Goal: Information Seeking & Learning: Learn about a topic

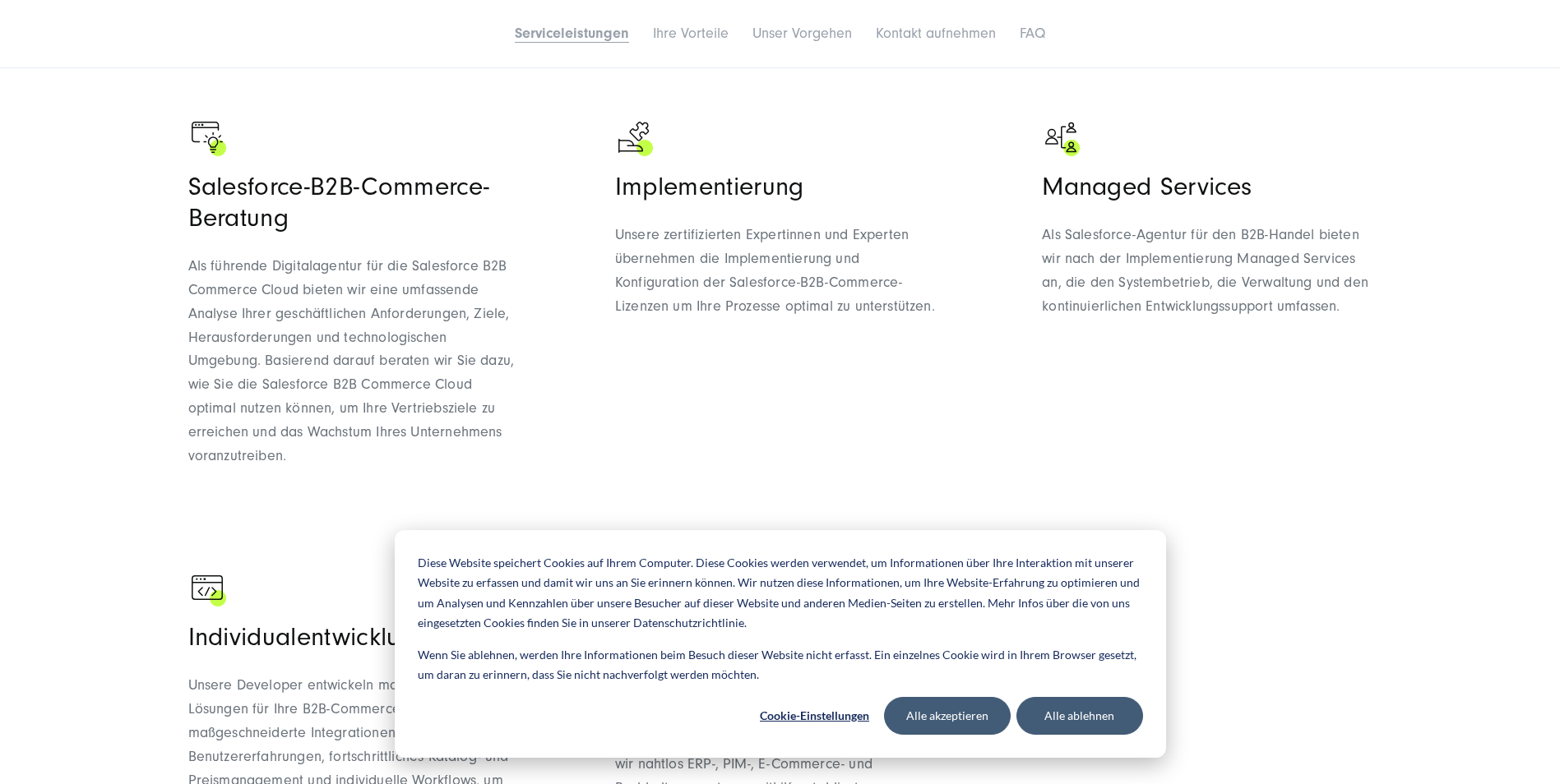
scroll to position [1480, 0]
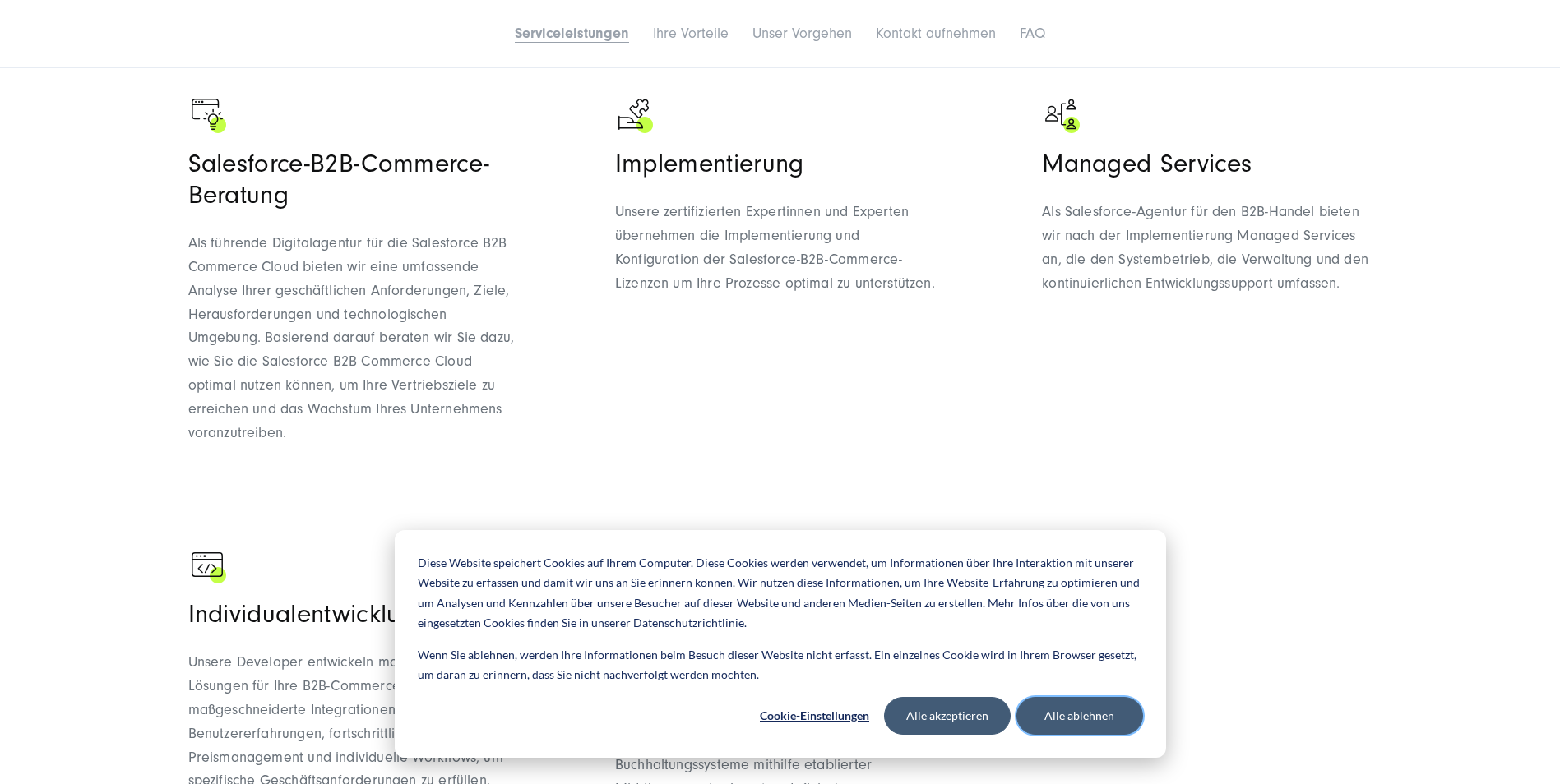
click at [1103, 704] on button "Alle ablehnen" at bounding box center [1079, 717] width 127 height 38
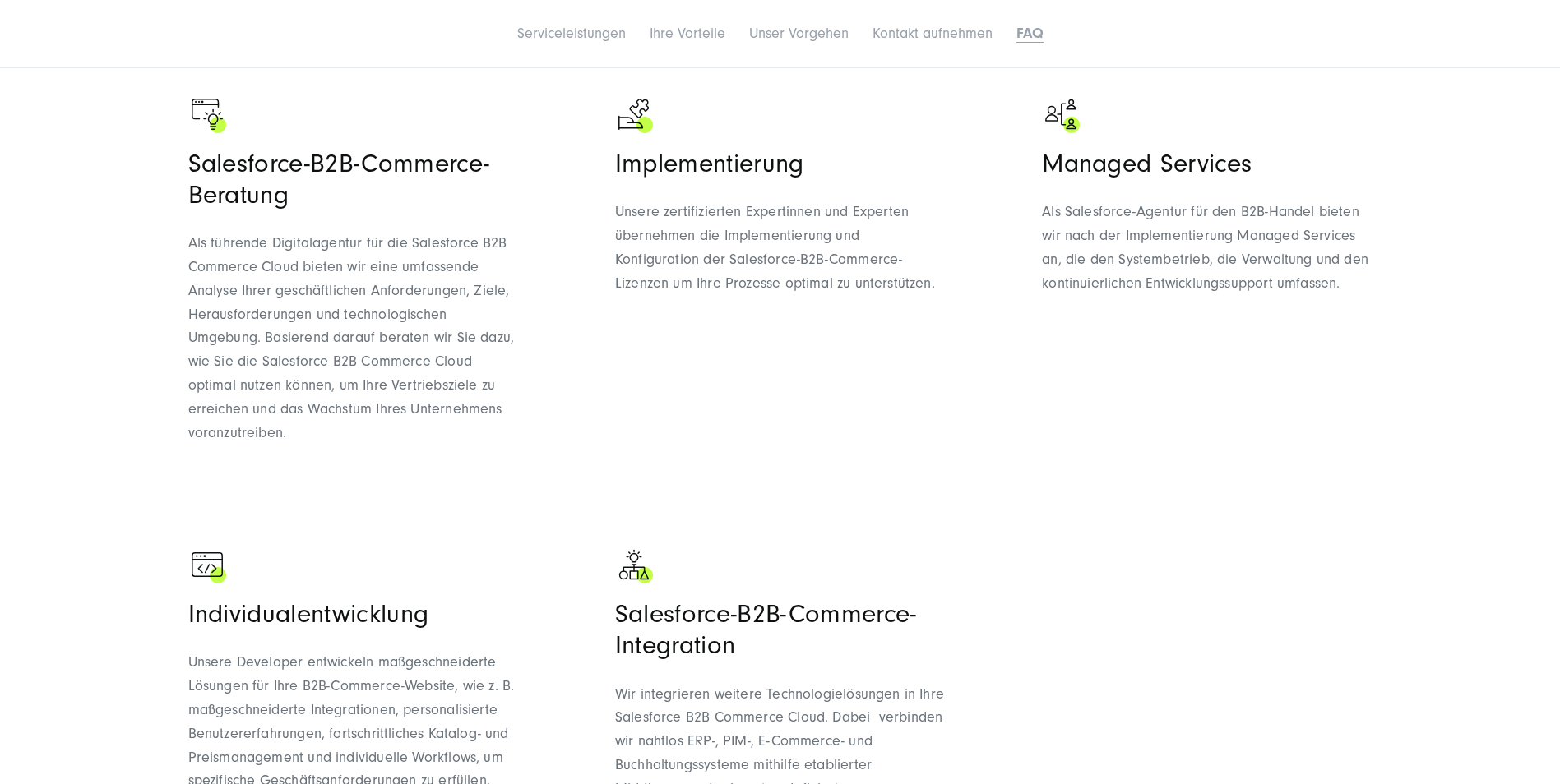
scroll to position [7869, 0]
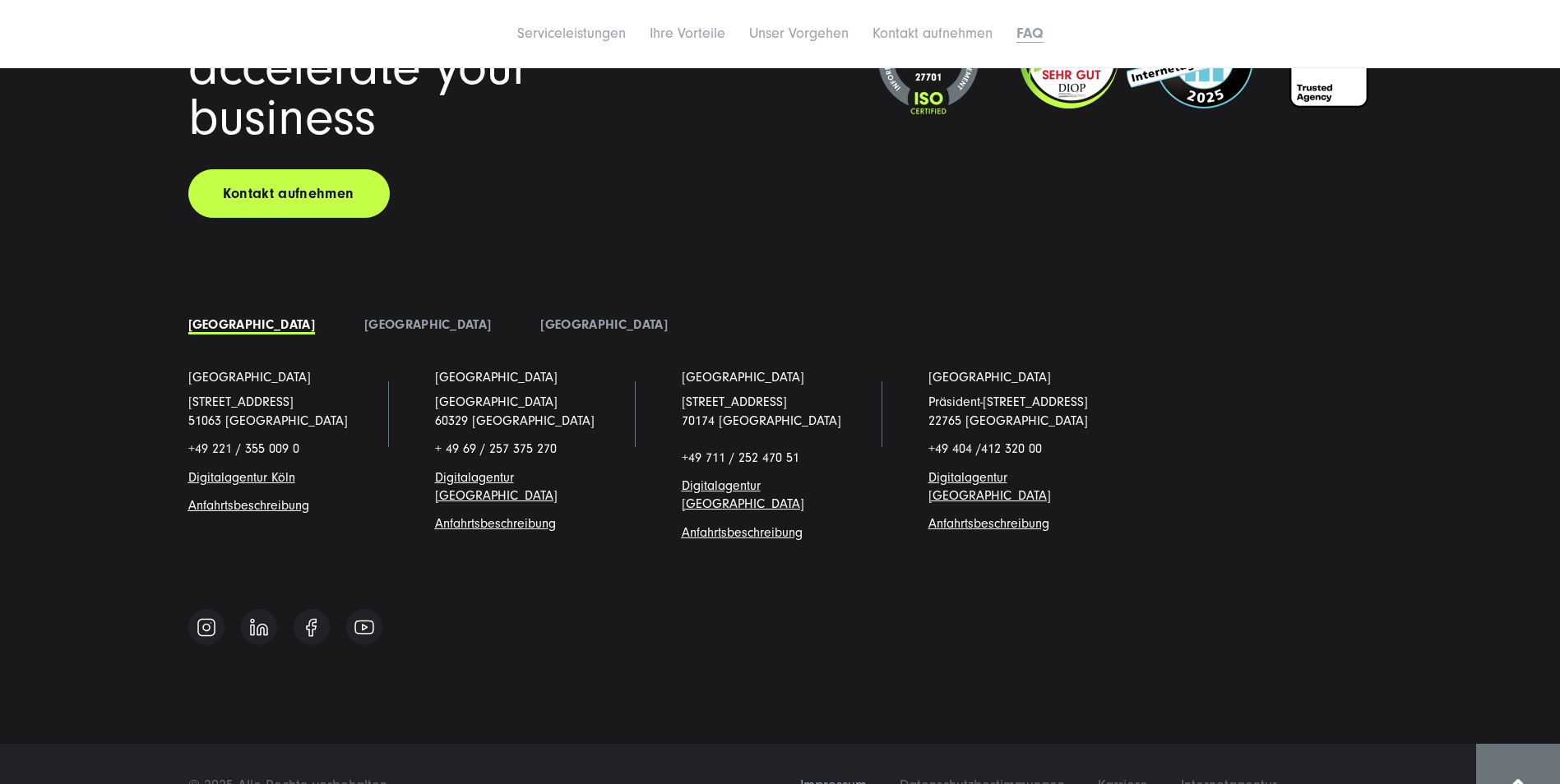
click at [853, 777] on span "Impressum" at bounding box center [833, 785] width 66 height 17
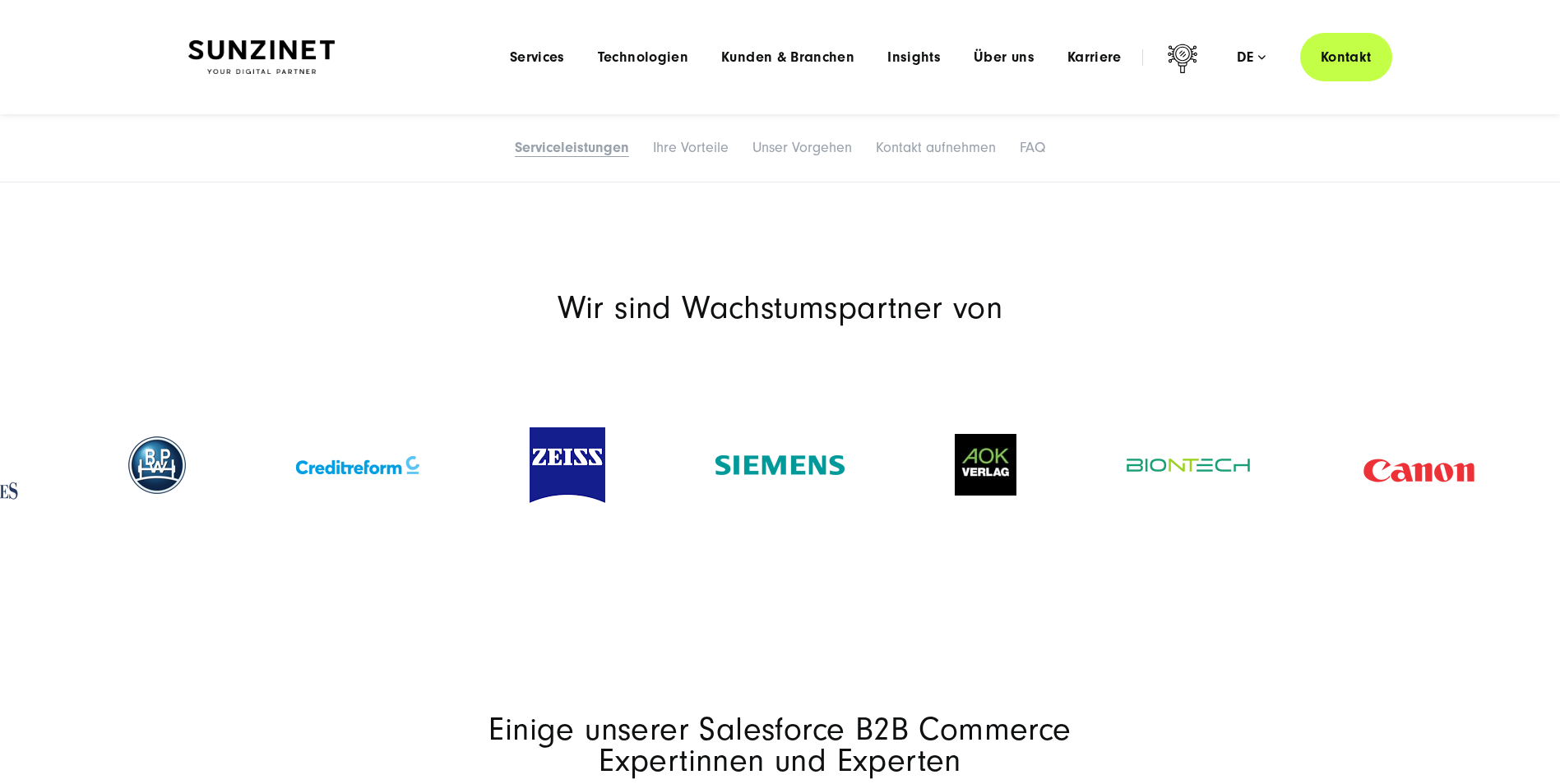
scroll to position [2138, 0]
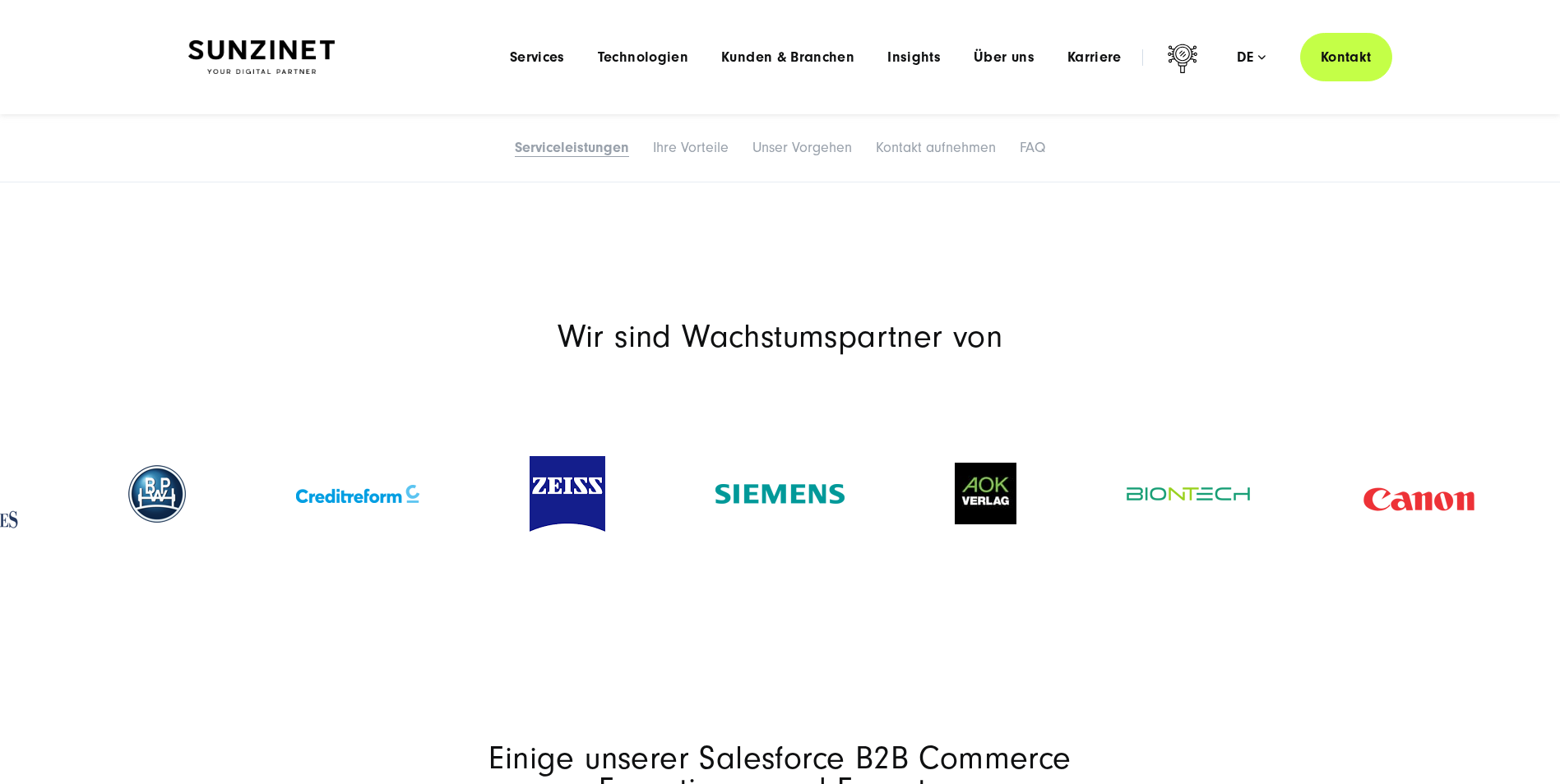
click at [980, 470] on img at bounding box center [985, 494] width 62 height 62
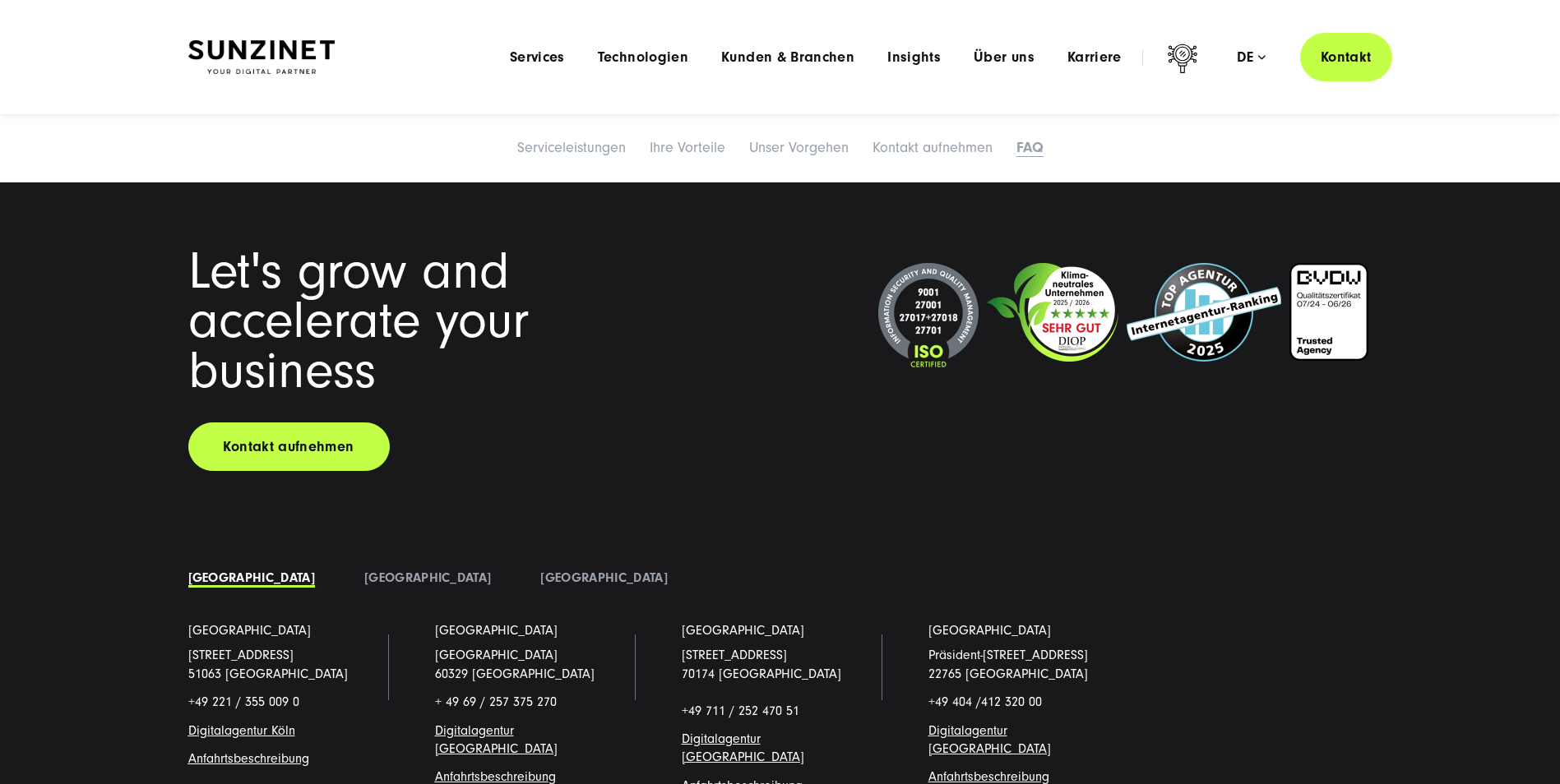
scroll to position [7606, 0]
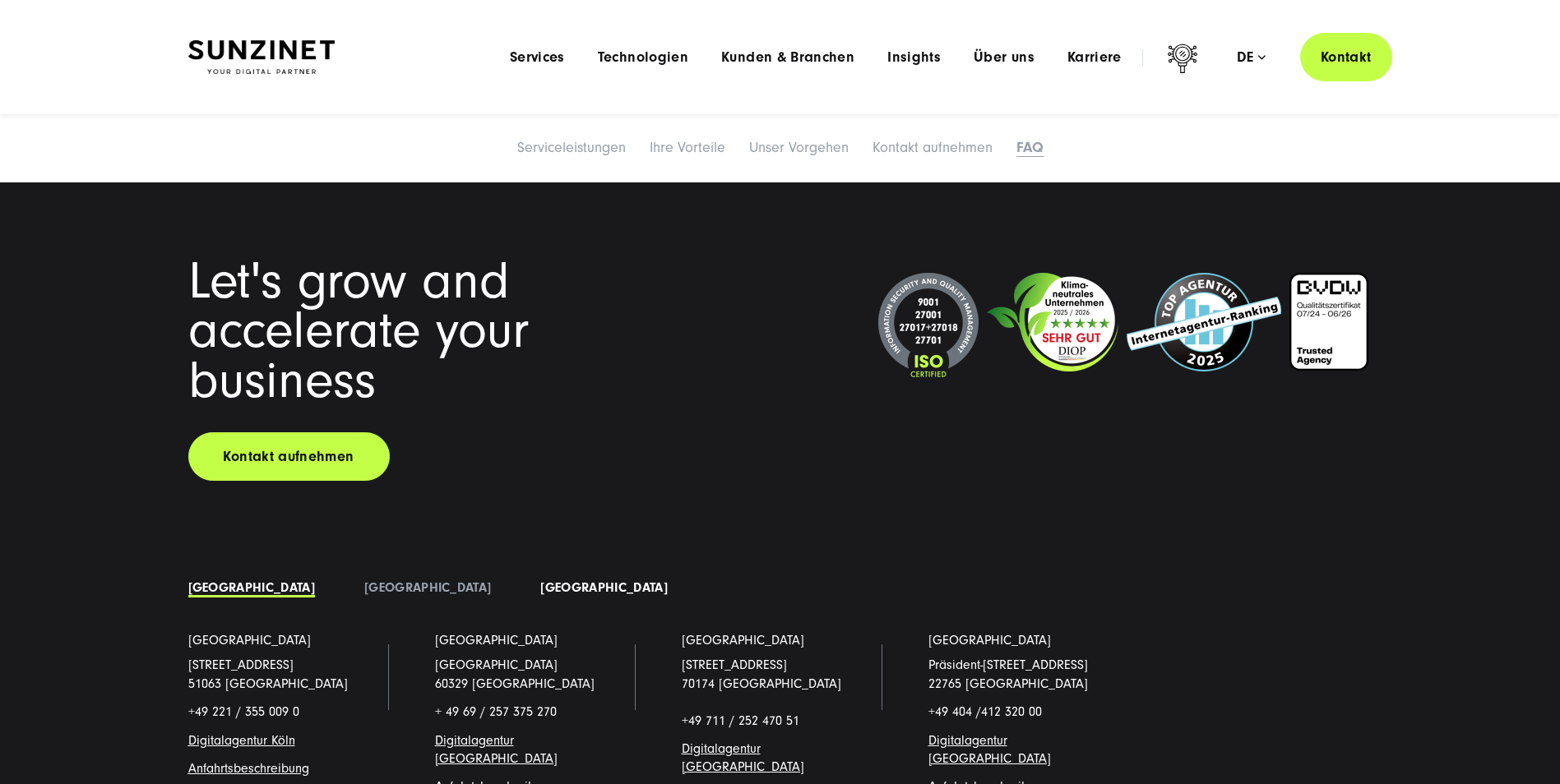
click at [540, 580] on link "[GEOGRAPHIC_DATA]" at bounding box center [603, 587] width 127 height 15
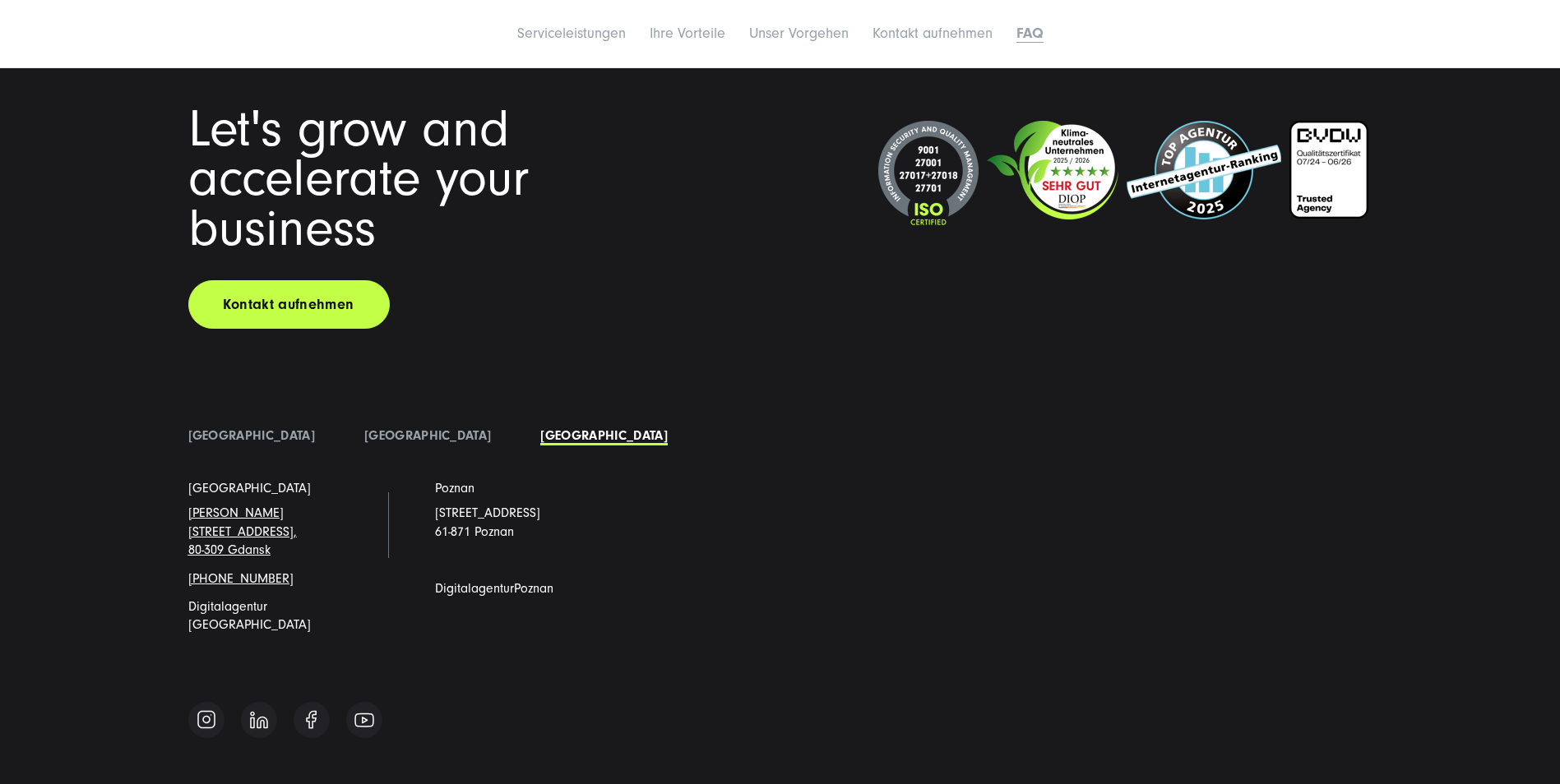
scroll to position [7770, 0]
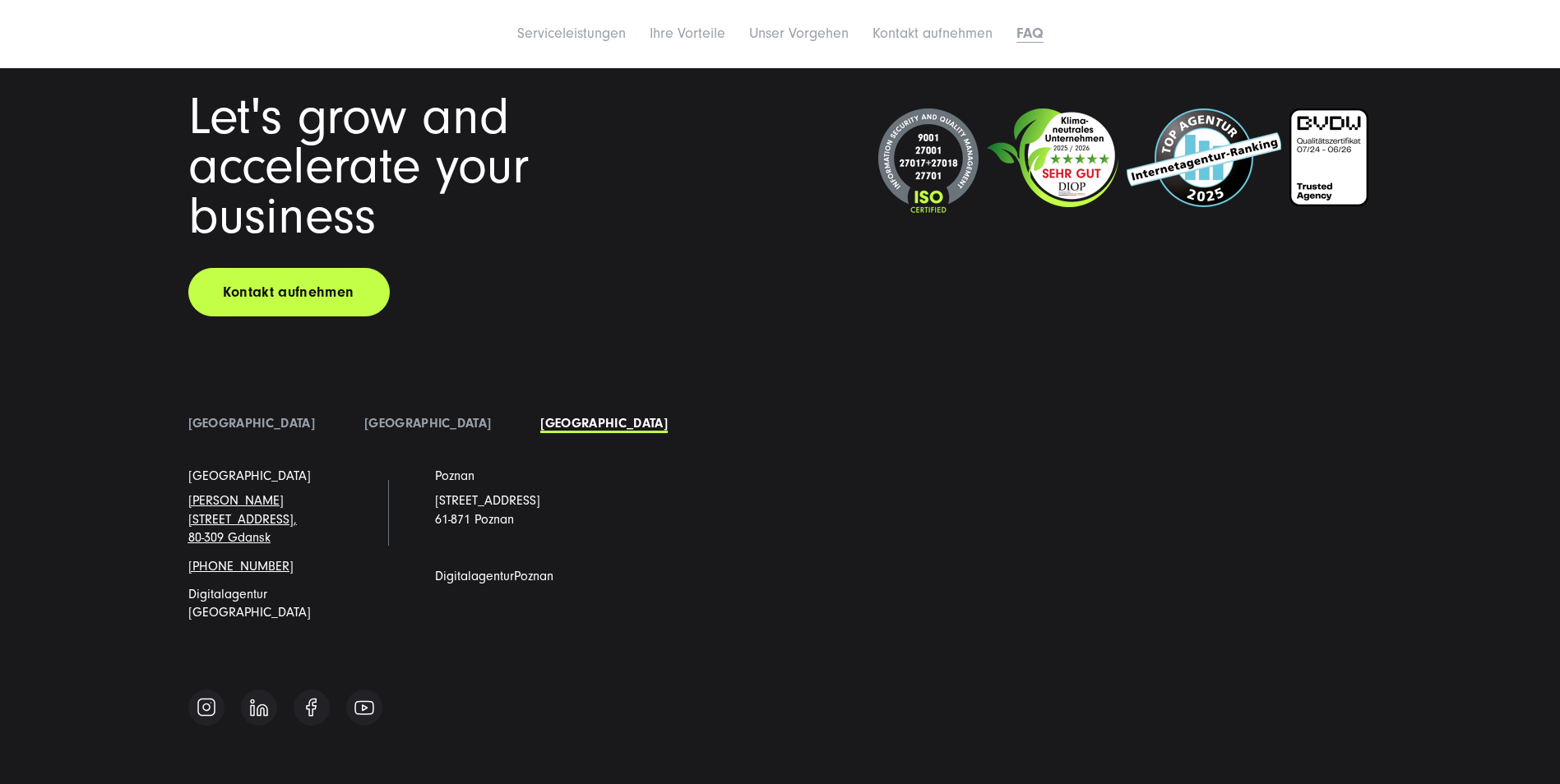
click at [250, 587] on span "Digitalagentur [GEOGRAPHIC_DATA]" at bounding box center [250, 604] width 123 height 33
click at [313, 585] on p "Digitalagentur [GEOGRAPHIC_DATA]" at bounding box center [287, 604] width 198 height 37
click at [284, 587] on span "Digitalagentur [GEOGRAPHIC_DATA]" at bounding box center [250, 604] width 123 height 33
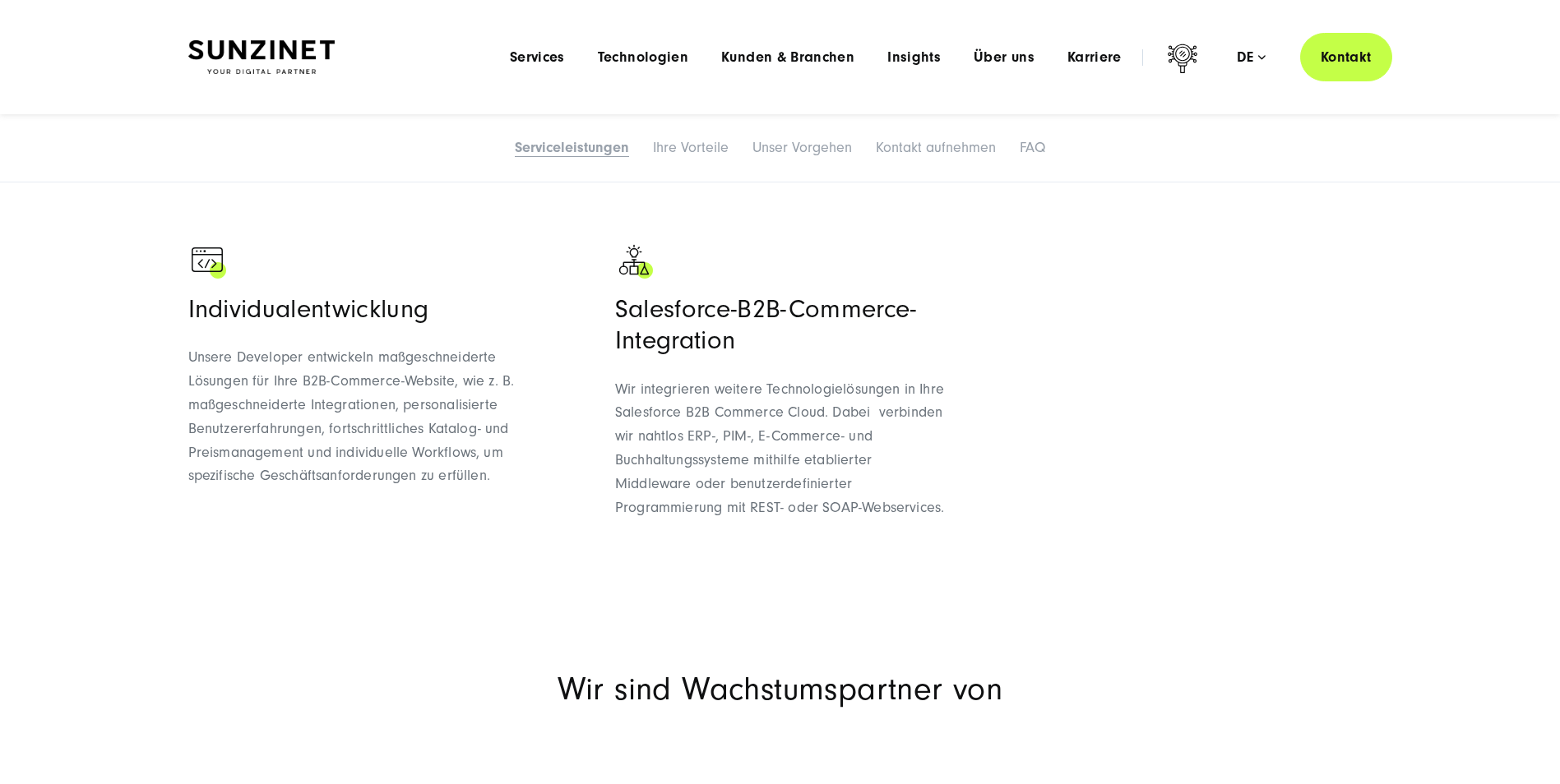
scroll to position [0, 0]
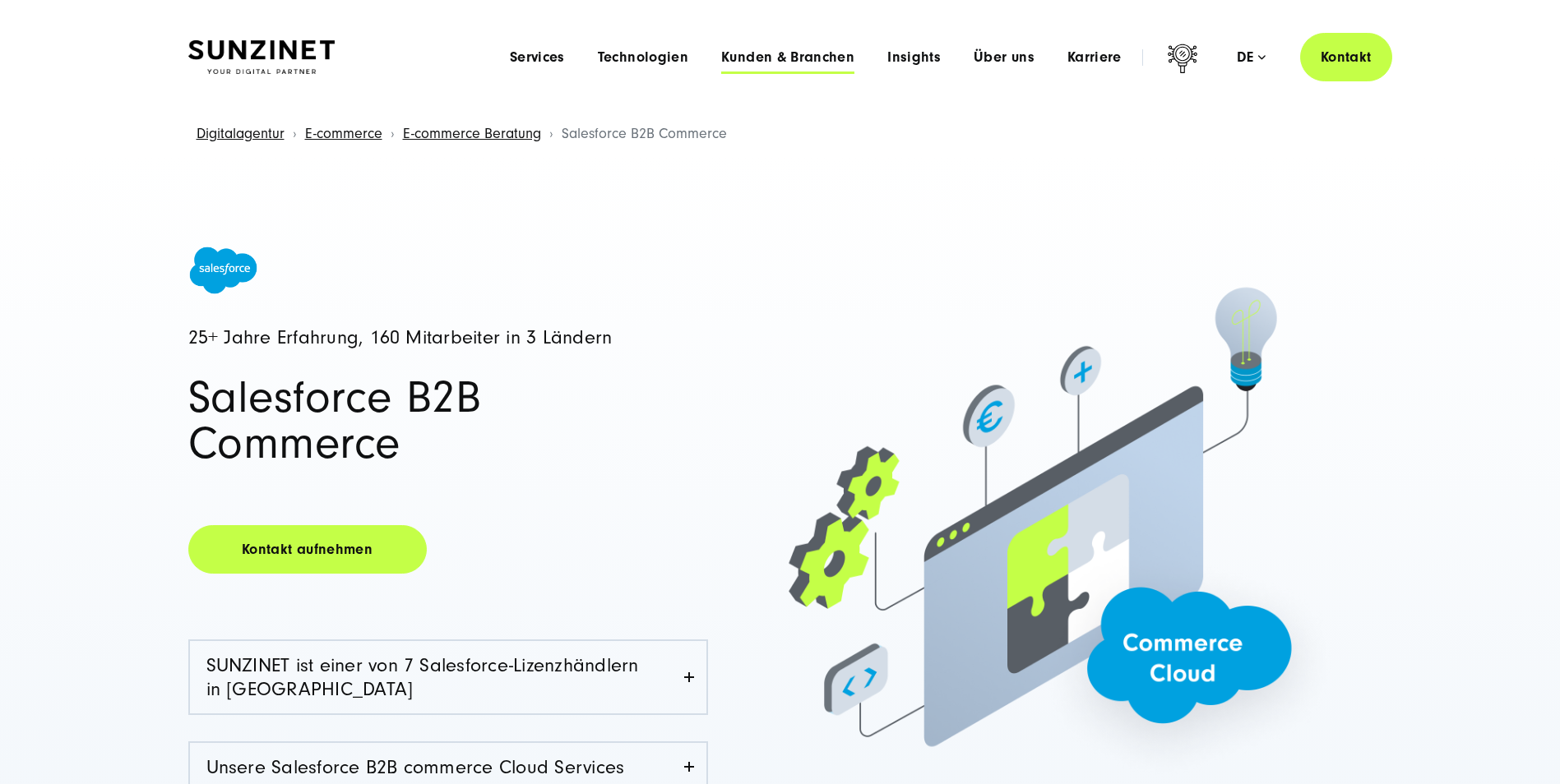
click at [770, 53] on span "Kunden & Branchen" at bounding box center [788, 57] width 133 height 16
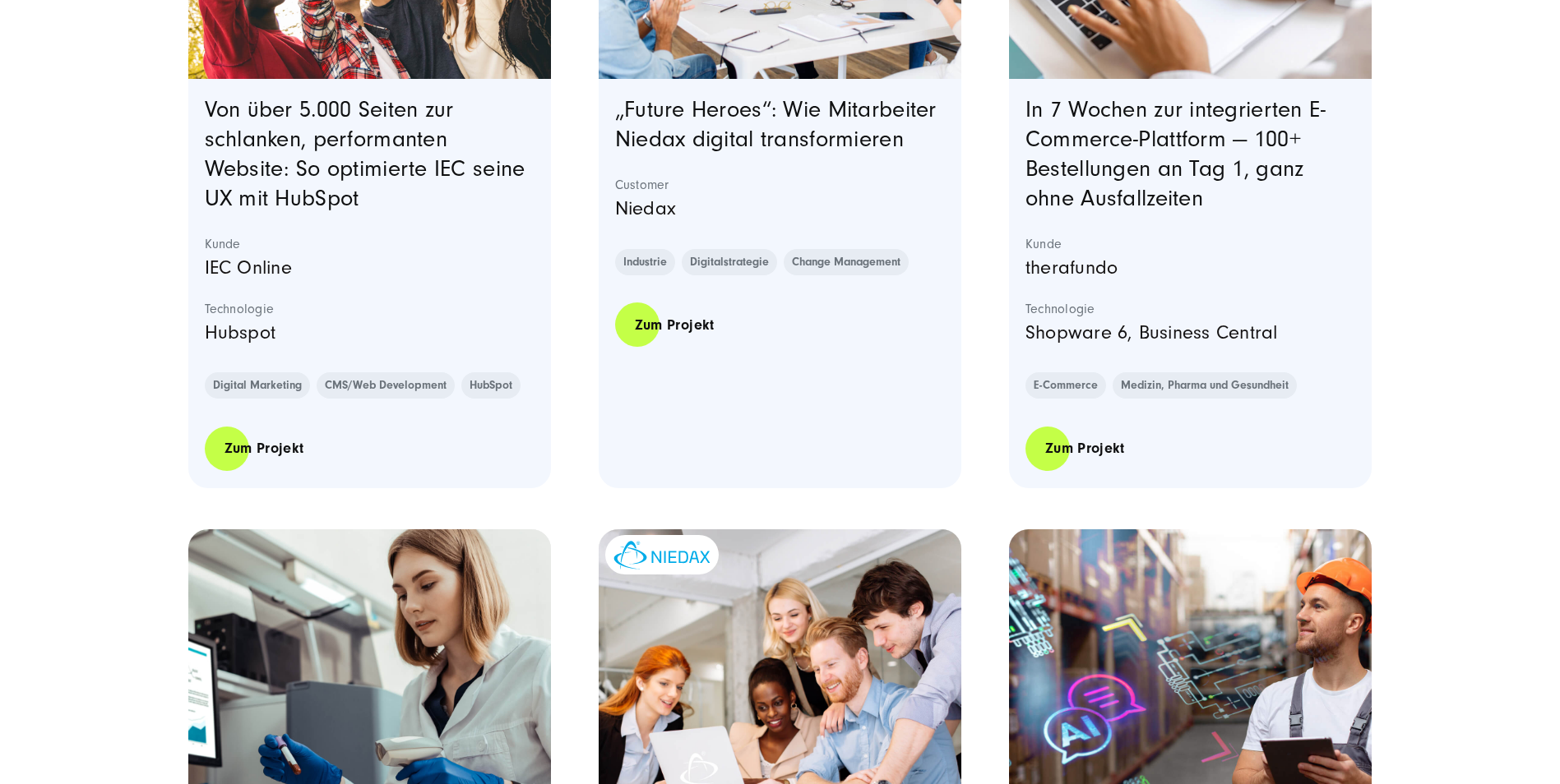
scroll to position [1316, 0]
